Goal: Transaction & Acquisition: Purchase product/service

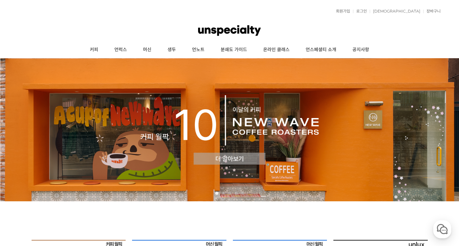
click at [184, 156] on img at bounding box center [229, 129] width 459 height 143
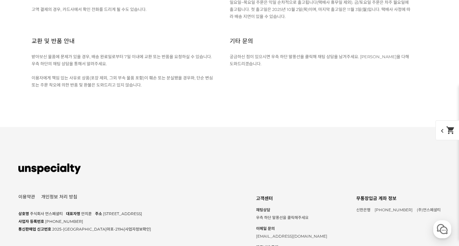
scroll to position [2886, 0]
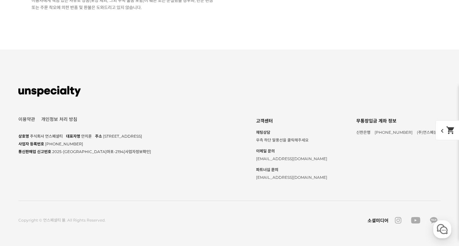
scroll to position [3560, 0]
